Goal: Find specific page/section: Find specific page/section

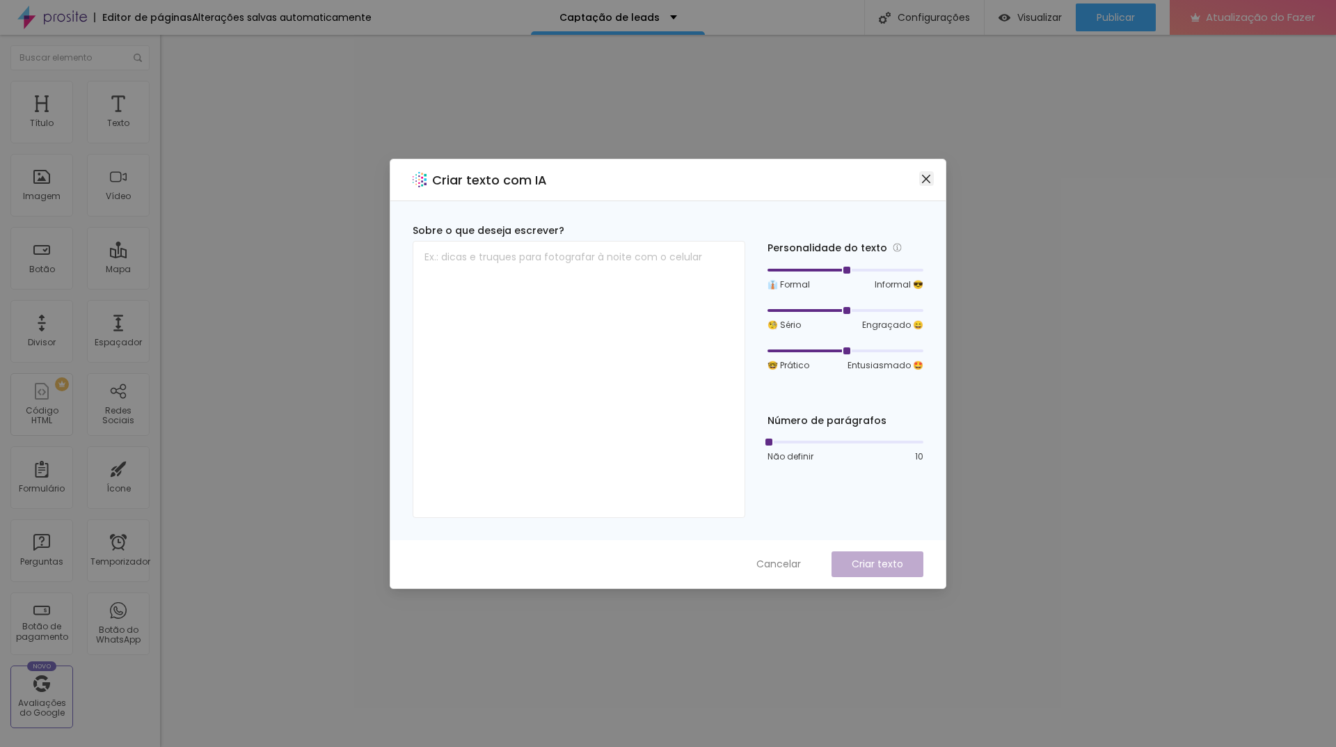
click at [926, 179] on icon "fechar" at bounding box center [926, 178] width 8 height 8
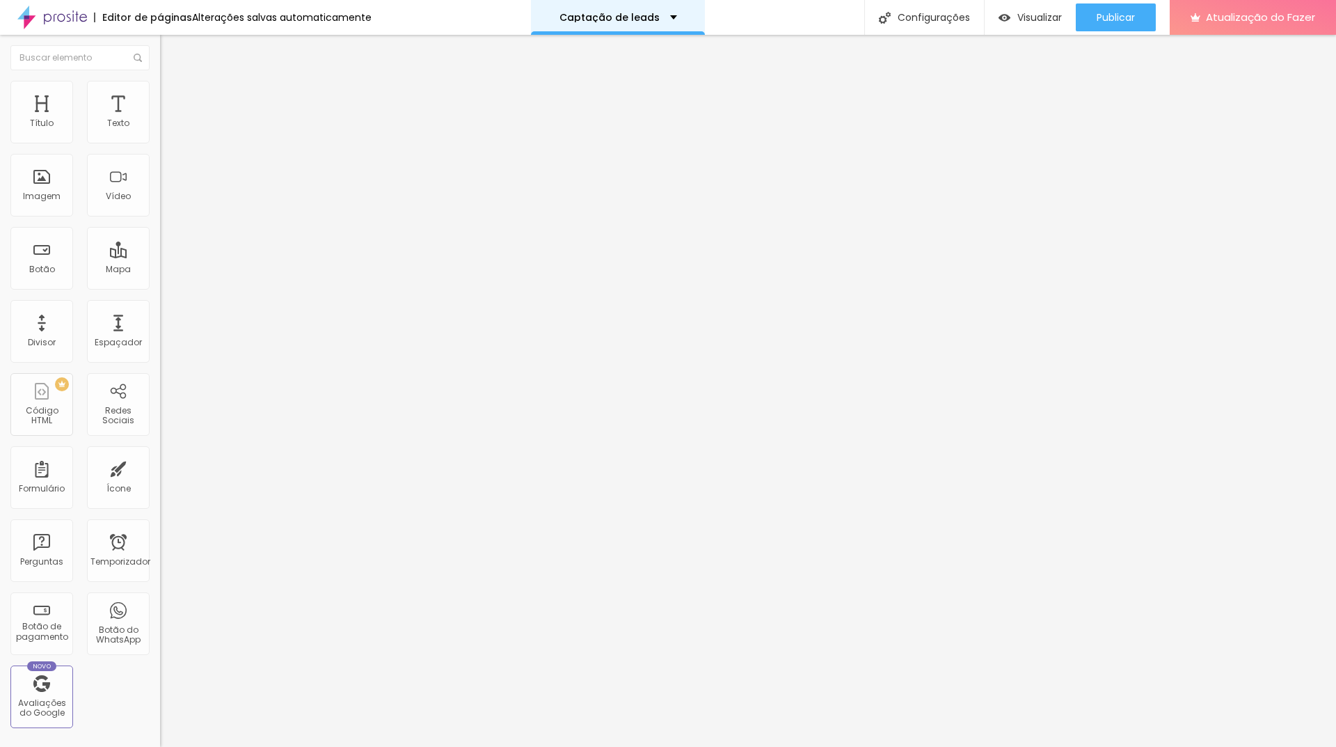
click at [652, 15] on div "Captação de leads" at bounding box center [618, 18] width 118 height 10
click at [640, 12] on font "Captação de leads" at bounding box center [617, 5] width 93 height 14
click at [640, 21] on font "Captação de leads" at bounding box center [609, 17] width 100 height 14
click at [564, 61] on link "Contato" at bounding box center [540, 53] width 45 height 15
click at [616, 13] on font "Contato" at bounding box center [594, 17] width 43 height 14
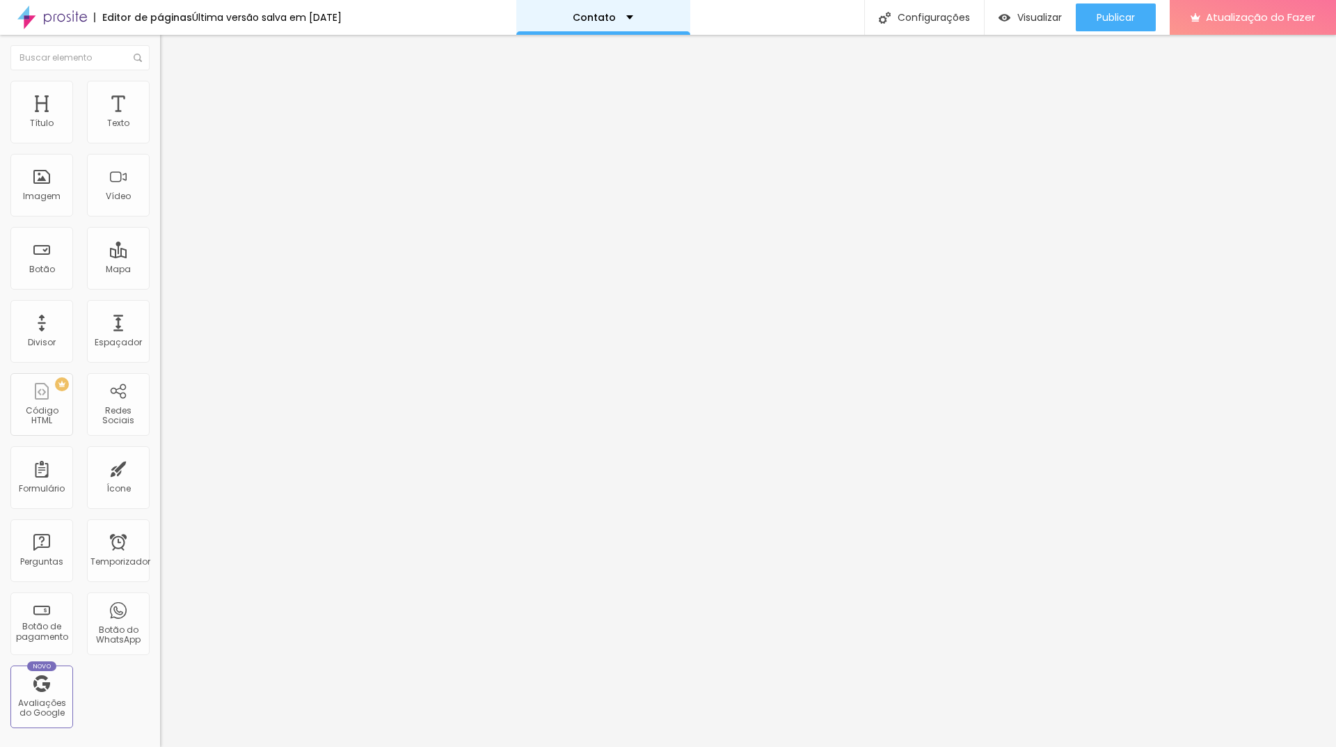
click at [630, 8] on div "Contato" at bounding box center [603, 17] width 174 height 35
drag, startPoint x: 596, startPoint y: 55, endPoint x: 705, endPoint y: 75, distance: 111.1
click at [596, 50] on font "Captação de leads" at bounding box center [569, 42] width 102 height 15
click at [160, 93] on li "Estilo" at bounding box center [240, 88] width 160 height 14
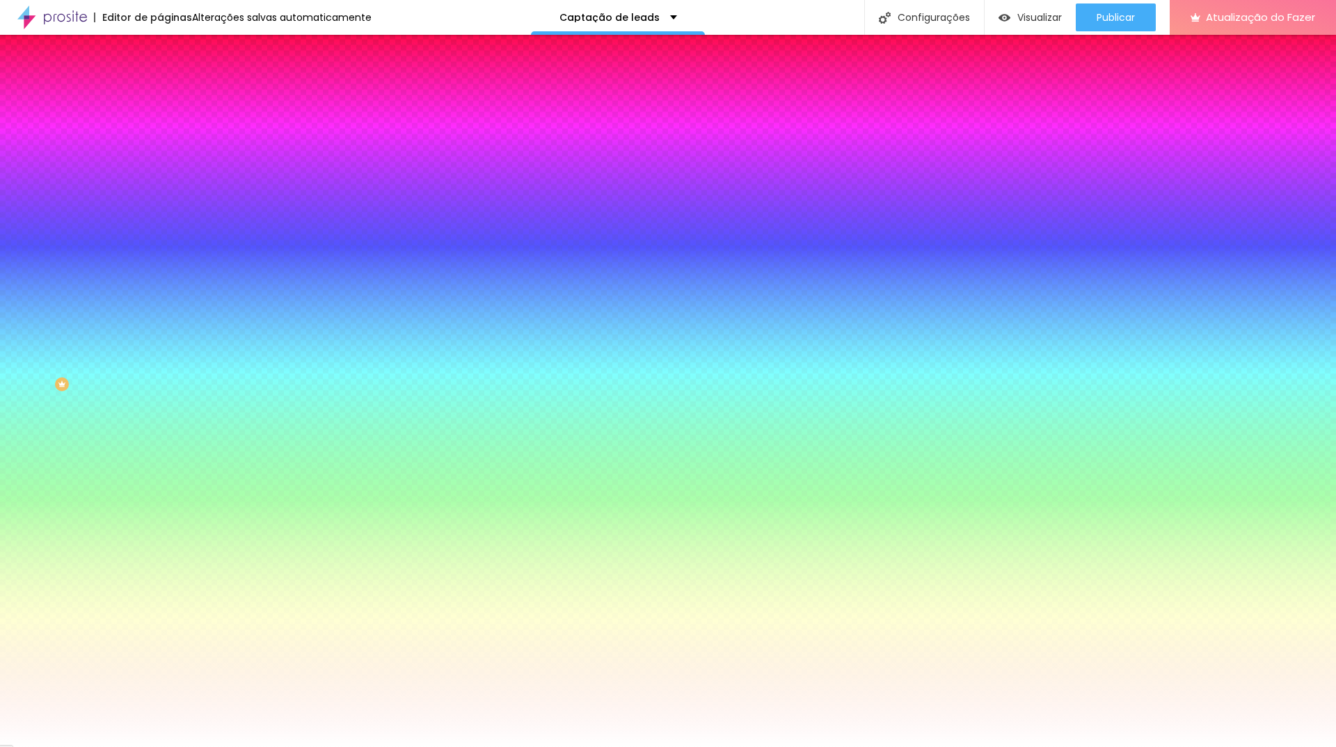
click at [173, 99] on font "Avançado" at bounding box center [196, 104] width 46 height 12
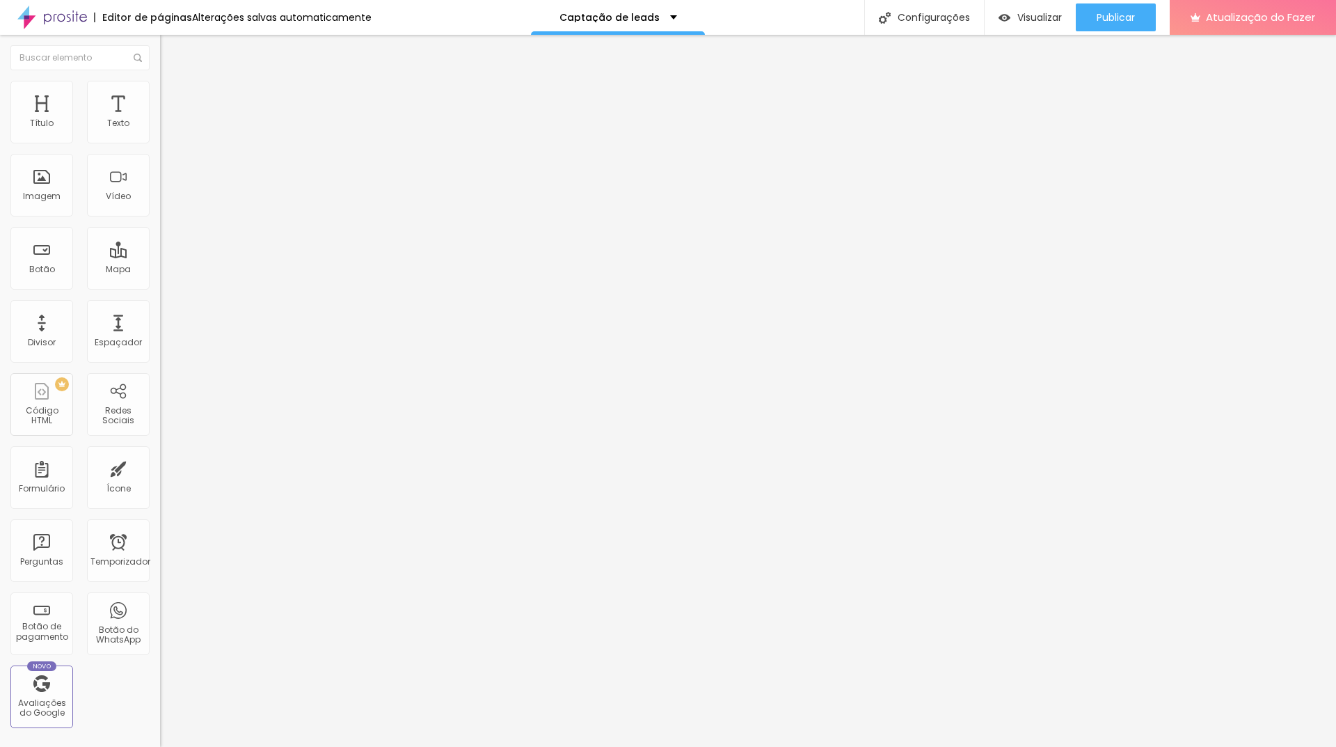
click at [173, 96] on font "Estilo" at bounding box center [184, 90] width 22 height 12
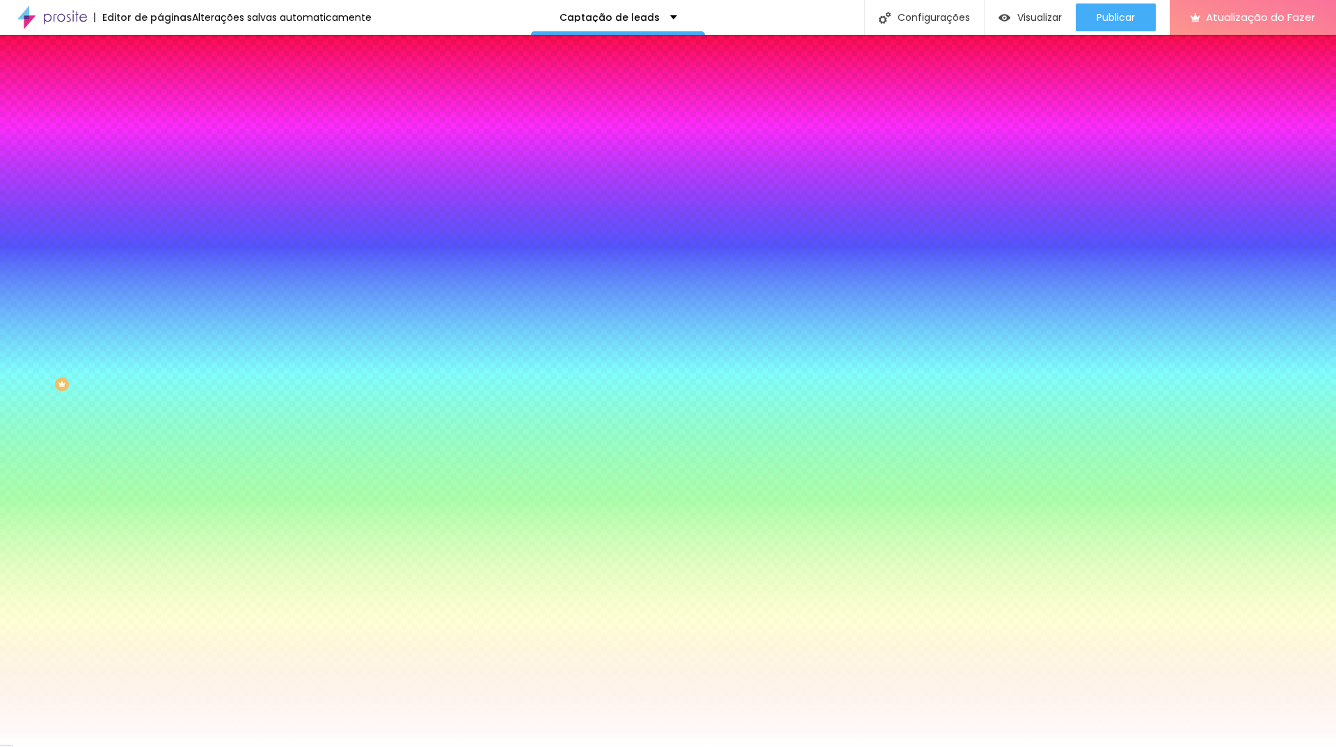
click at [160, 79] on img at bounding box center [166, 73] width 13 height 13
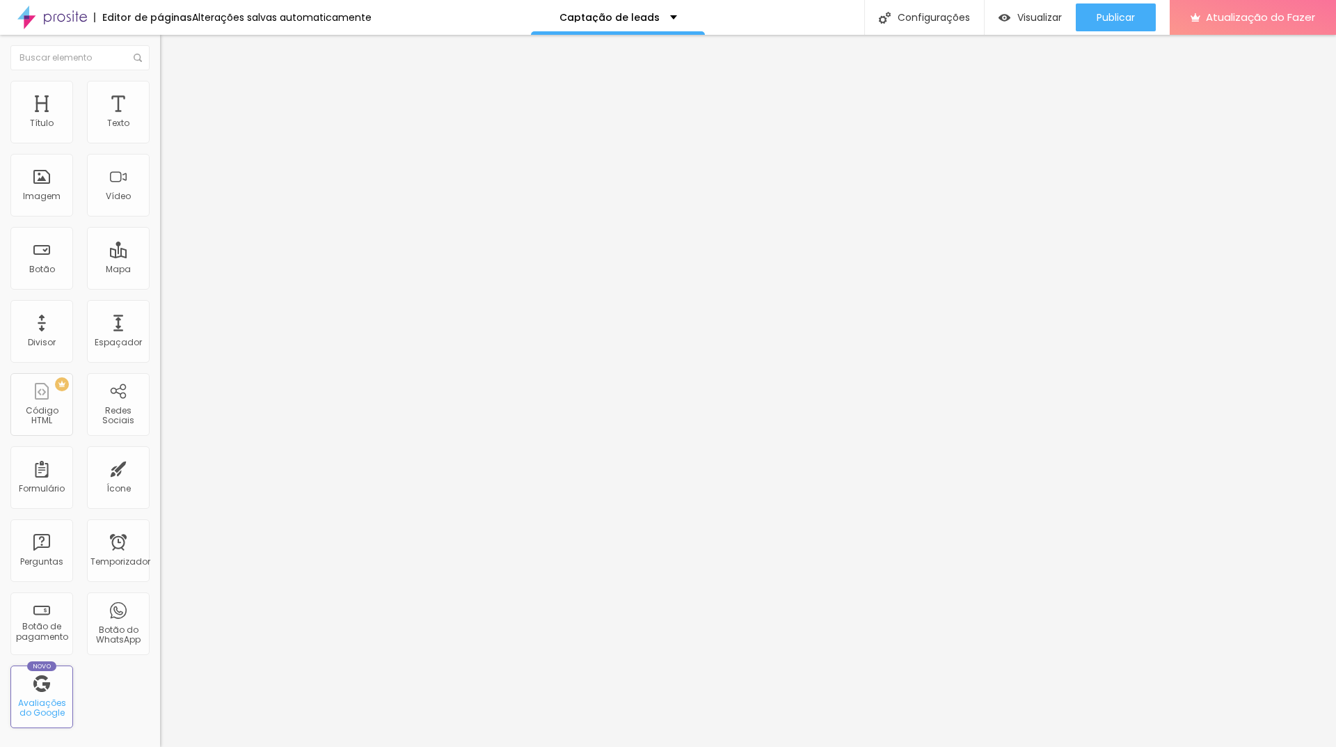
click at [51, 689] on div "Novo Avaliações do Google" at bounding box center [41, 696] width 63 height 63
click at [41, 694] on div "Novo Avaliações do Google" at bounding box center [41, 696] width 63 height 63
click at [55, 703] on font "Avaliações do Google" at bounding box center [42, 707] width 48 height 22
click at [51, 704] on font "Avaliações do Google" at bounding box center [42, 707] width 48 height 22
click at [160, 89] on ul "Conteúdo Estilo Avançado" at bounding box center [240, 88] width 160 height 42
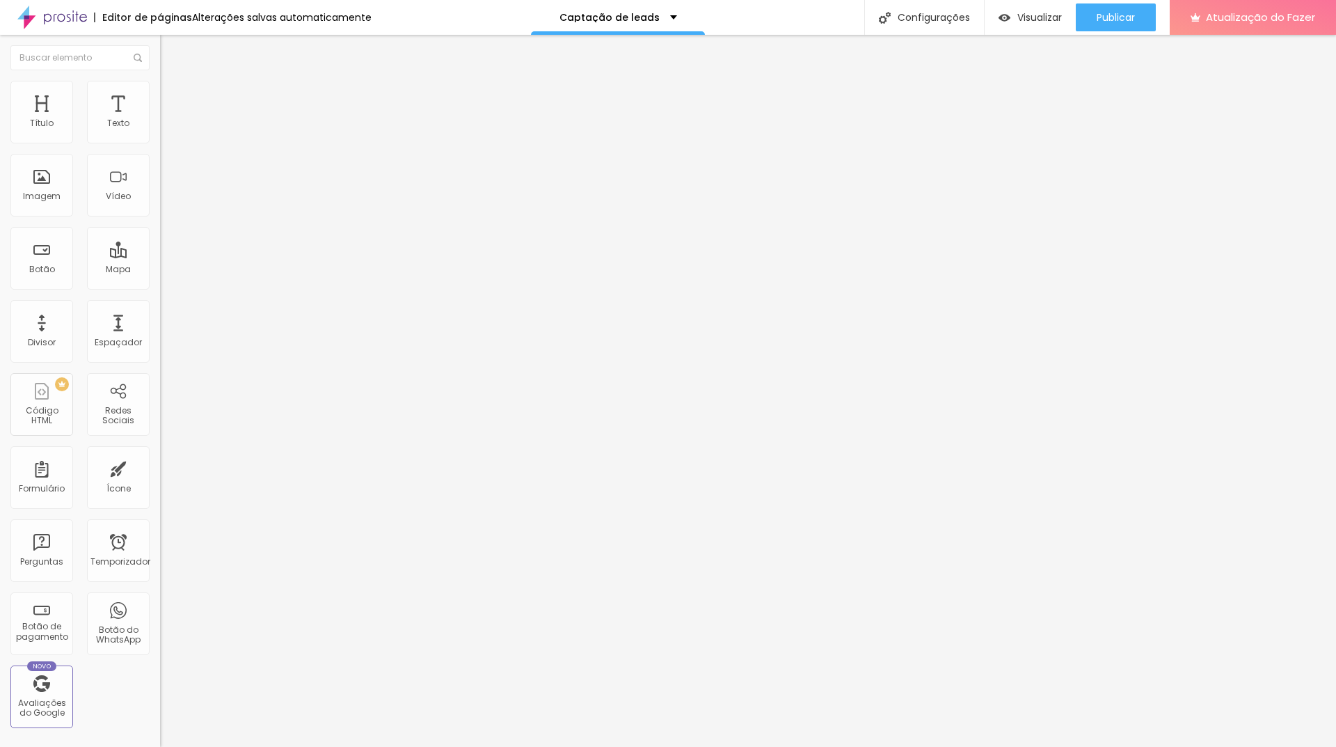
click at [160, 91] on li "Estilo" at bounding box center [240, 88] width 160 height 14
click at [160, 95] on li "Avançado" at bounding box center [240, 102] width 160 height 14
click at [173, 82] on font "Conteúdo" at bounding box center [194, 76] width 43 height 12
click at [160, 90] on li "Avançado" at bounding box center [240, 88] width 160 height 14
click at [1046, 15] on font "Visualizar" at bounding box center [1039, 17] width 45 height 14
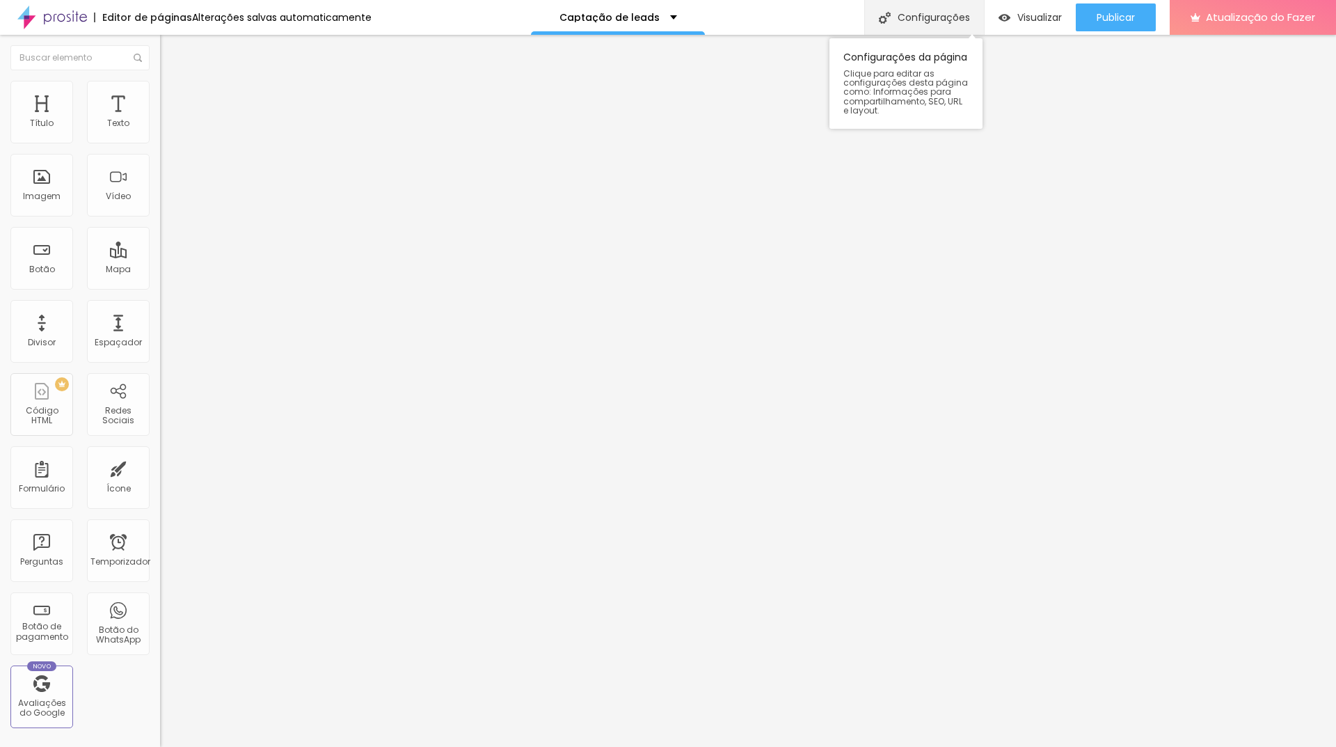
click at [922, 15] on font "Configurações" at bounding box center [933, 17] width 72 height 14
click at [922, 746] on div at bounding box center [668, 761] width 1336 height 13
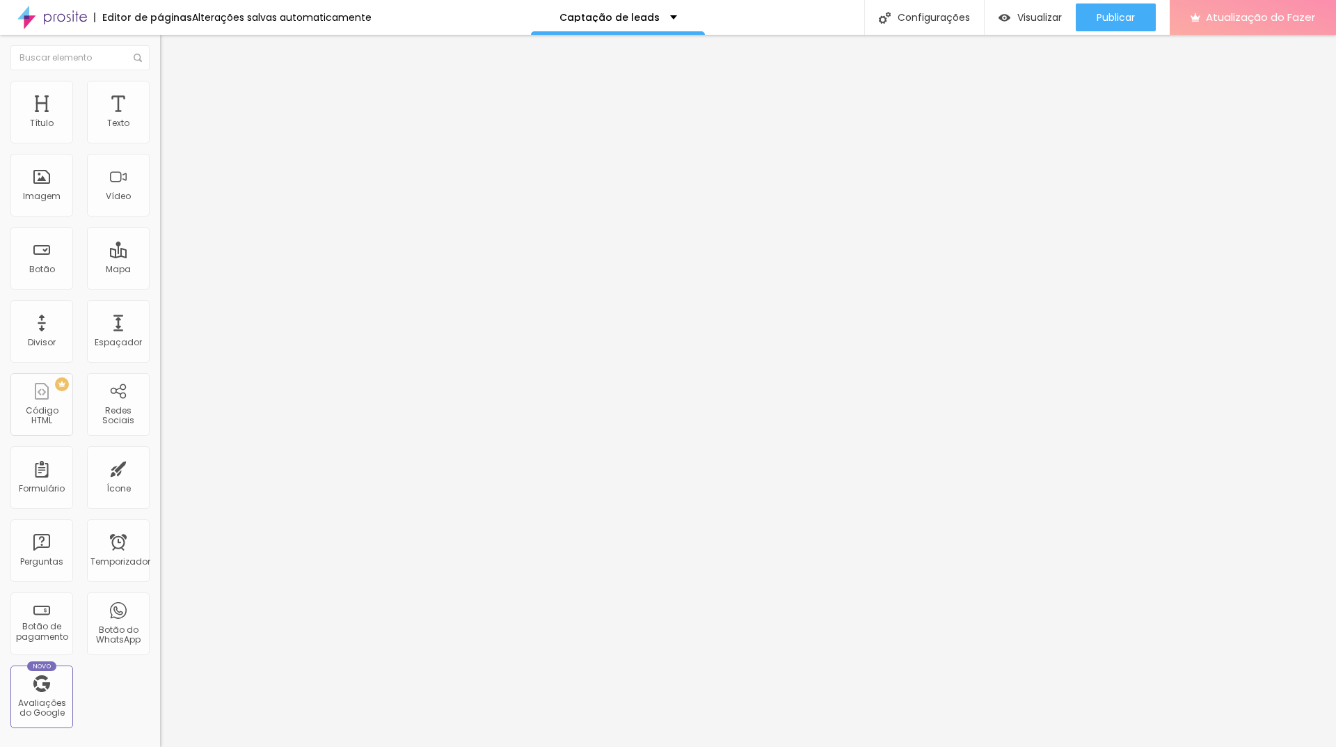
drag, startPoint x: 1278, startPoint y: 24, endPoint x: 1284, endPoint y: 12, distance: 13.1
click at [1284, 12] on font "Atualização do Fazer" at bounding box center [1260, 17] width 109 height 15
